Goal: Navigation & Orientation: Understand site structure

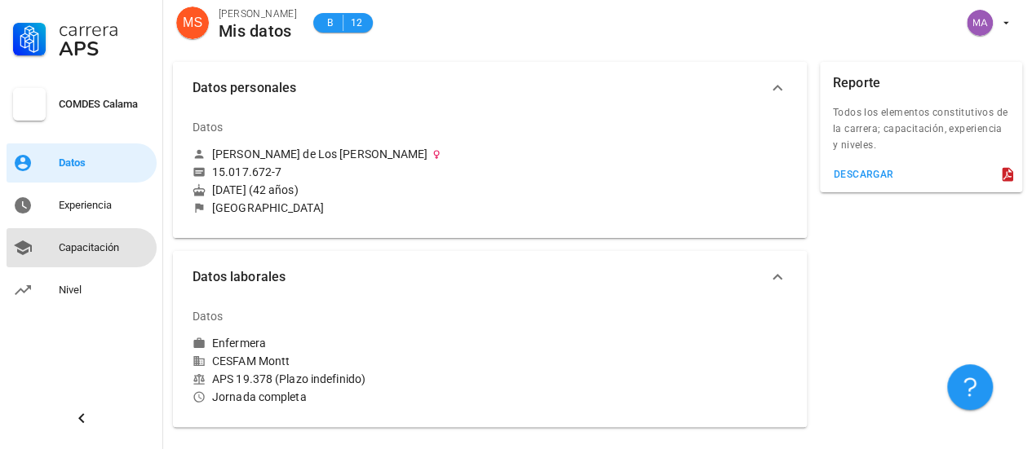
click at [105, 251] on div "Capacitación" at bounding box center [104, 247] width 91 height 13
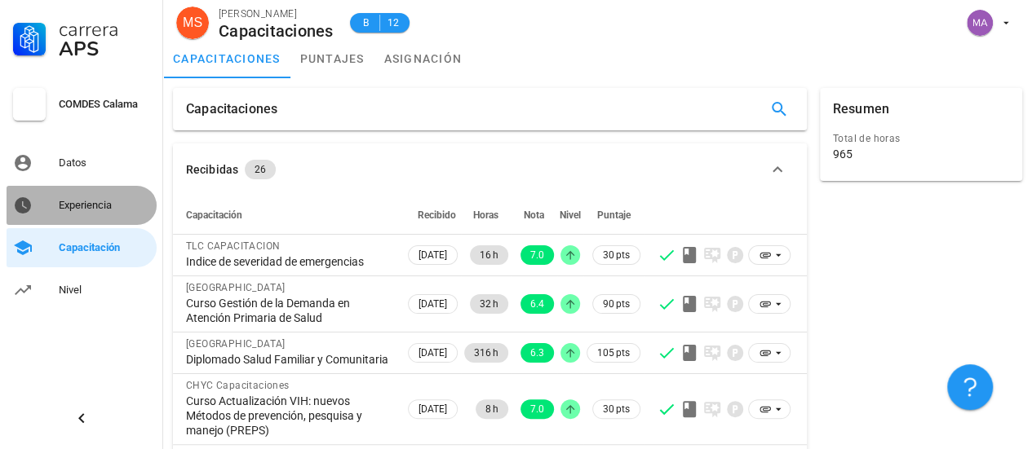
click at [111, 201] on div "Experiencia" at bounding box center [104, 205] width 91 height 13
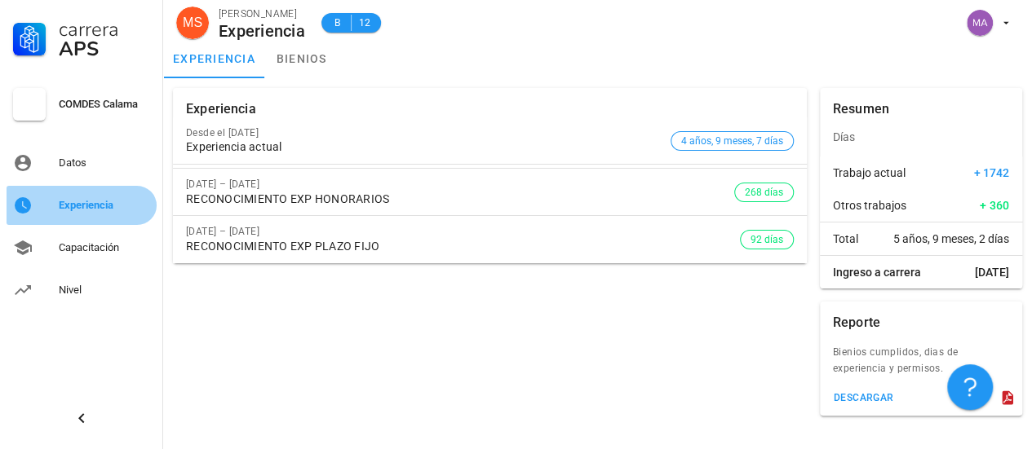
click at [111, 201] on div "Experiencia" at bounding box center [104, 205] width 91 height 13
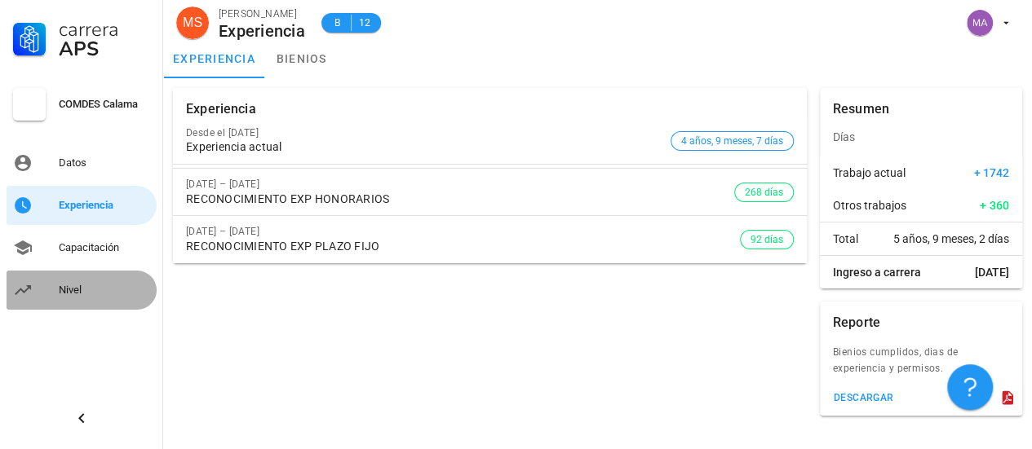
click at [72, 288] on div "Nivel" at bounding box center [104, 290] width 91 height 13
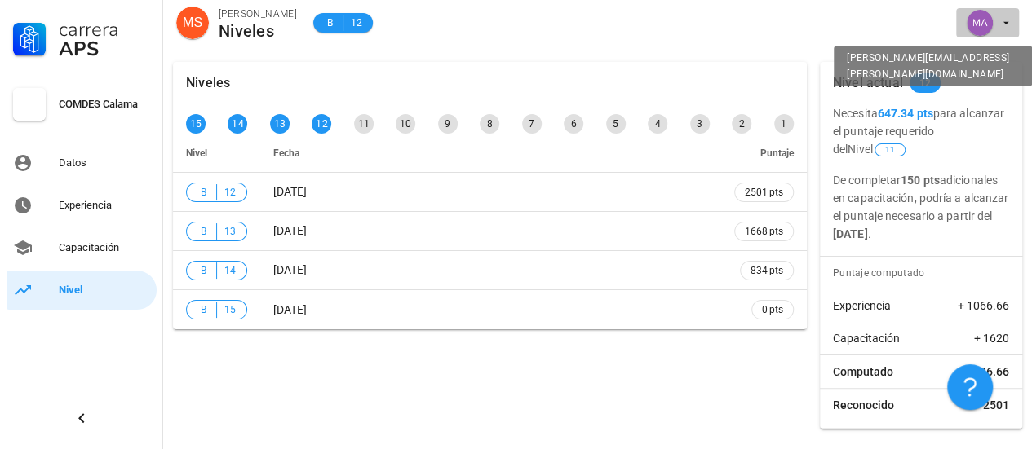
click at [1003, 24] on icon "button" at bounding box center [1005, 22] width 13 height 13
